Goal: Book appointment/travel/reservation

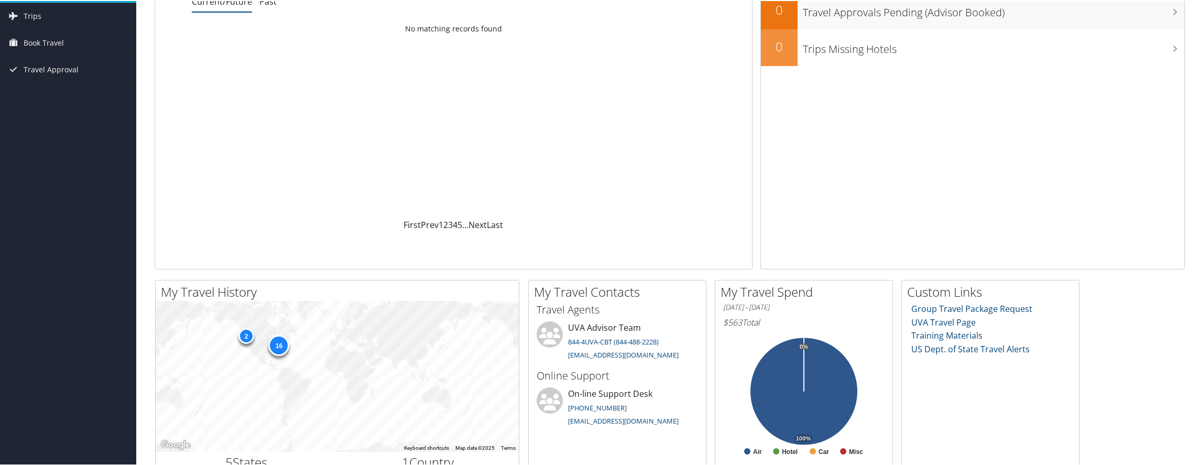
scroll to position [111, 0]
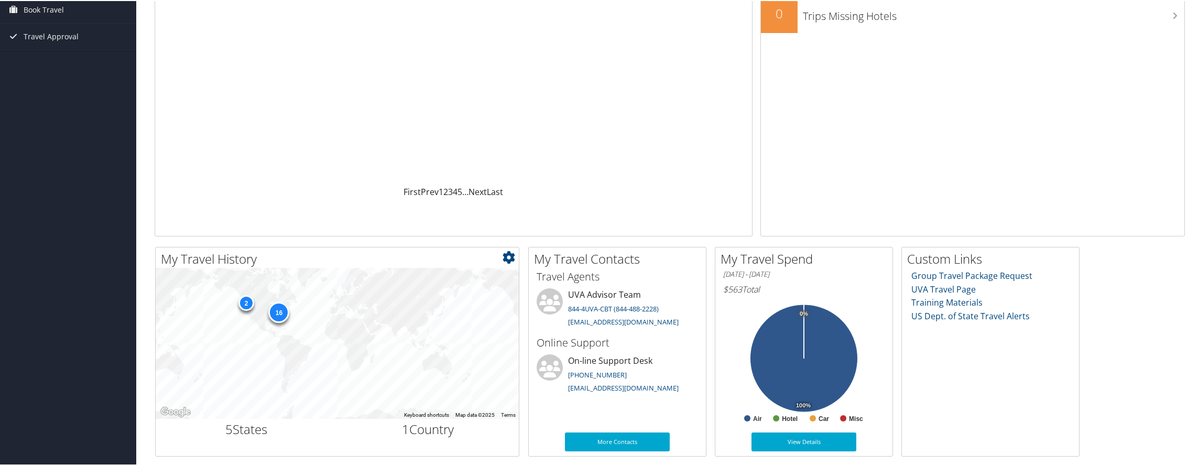
click at [283, 314] on div "16" at bounding box center [278, 311] width 21 height 21
click at [279, 316] on div "16" at bounding box center [278, 311] width 21 height 21
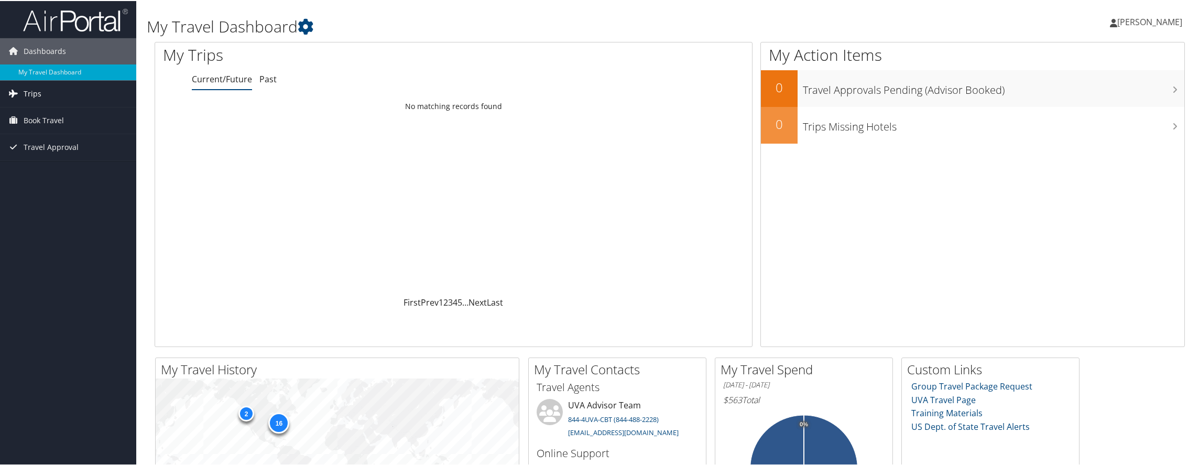
click at [24, 95] on span "Trips" at bounding box center [33, 93] width 18 height 26
click at [40, 167] on span "Book Travel" at bounding box center [44, 167] width 40 height 26
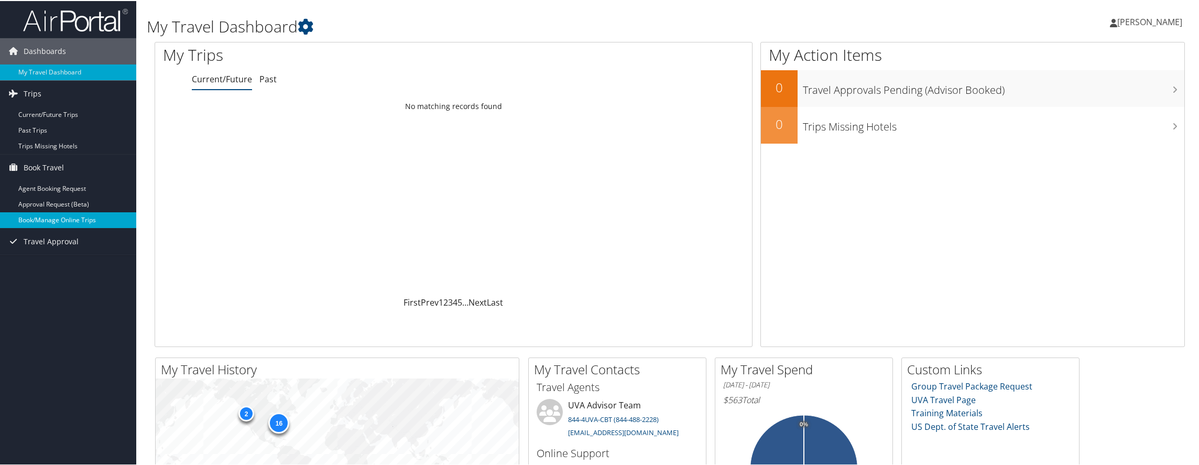
click at [53, 217] on link "Book/Manage Online Trips" at bounding box center [68, 219] width 136 height 16
